Goal: Find specific page/section: Find specific page/section

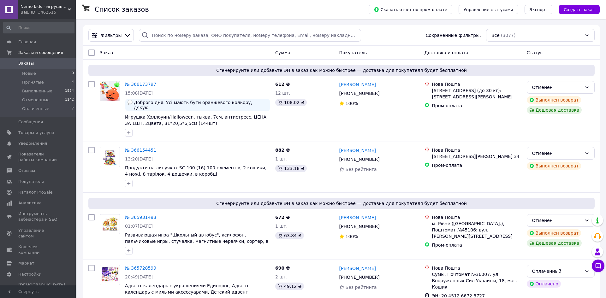
click at [63, 9] on span "Nemo kids - игрушки и товары для детей" at bounding box center [44, 7] width 47 height 6
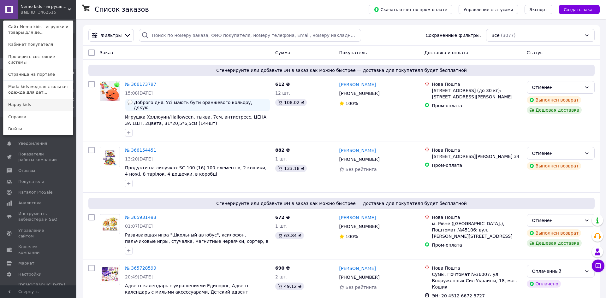
click at [49, 99] on link "Happy kids" at bounding box center [37, 105] width 69 height 12
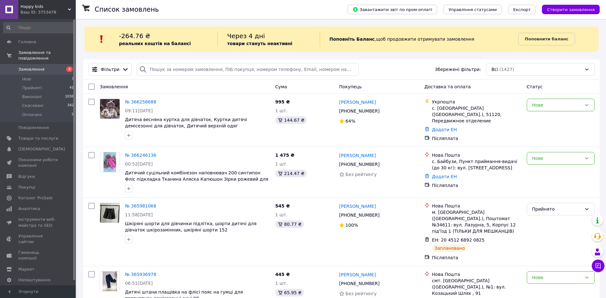
click at [64, 6] on span "Happy kids" at bounding box center [44, 7] width 47 height 6
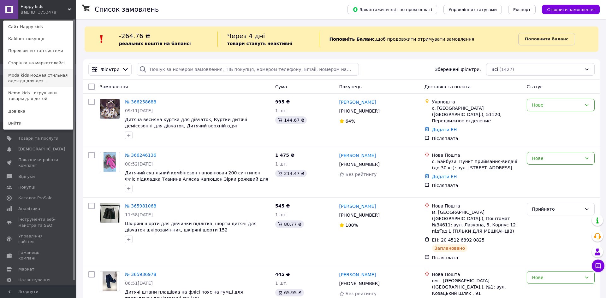
click at [40, 79] on link "Moda kids модная стильная одежда для дет..." at bounding box center [37, 78] width 69 height 18
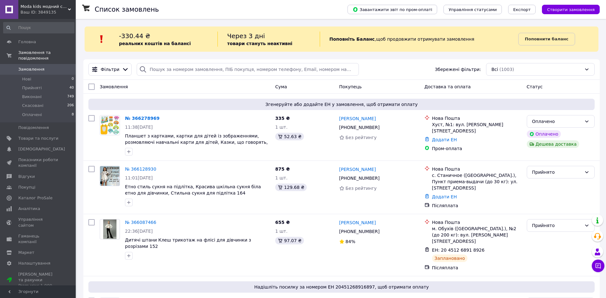
click at [59, 9] on span "Moda kids модний стильний одяг для дітей та підлітків" at bounding box center [44, 7] width 47 height 6
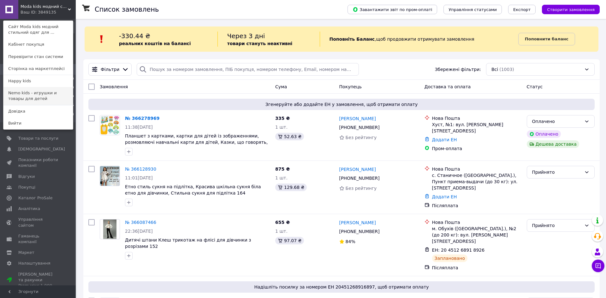
click at [42, 93] on link "Nemo kids - игрушки и товары для детей" at bounding box center [37, 96] width 69 height 18
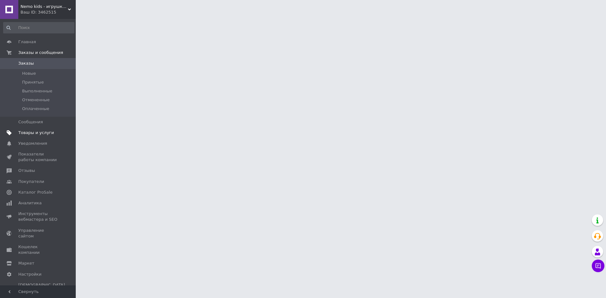
click at [45, 129] on link "Товары и услуги" at bounding box center [39, 132] width 78 height 11
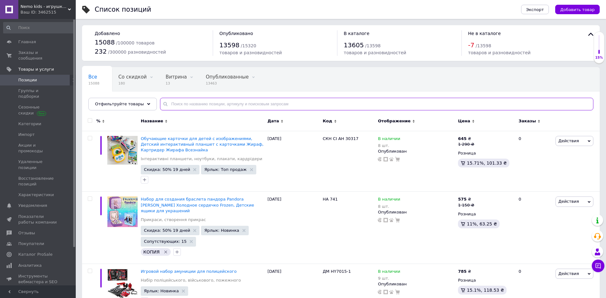
click at [184, 105] on input "text" at bounding box center [376, 104] width 433 height 13
paste input "9"
click at [185, 105] on input "text" at bounding box center [376, 104] width 433 height 13
type input "922"
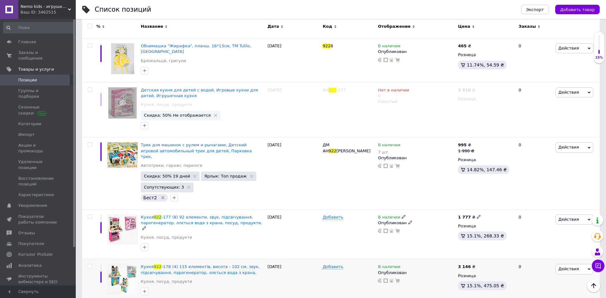
scroll to position [754, 0]
